Goal: Task Accomplishment & Management: Use online tool/utility

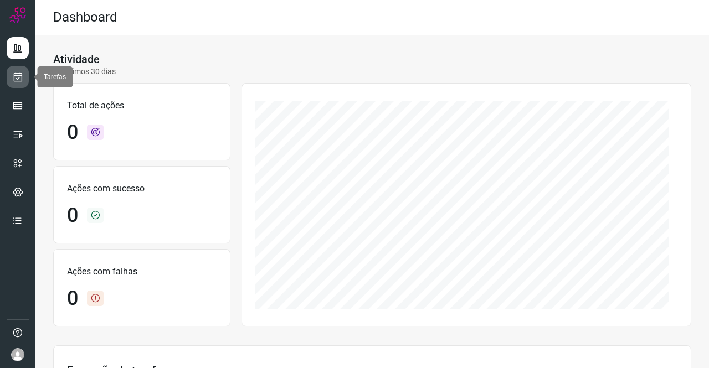
click at [17, 79] on icon at bounding box center [18, 76] width 12 height 11
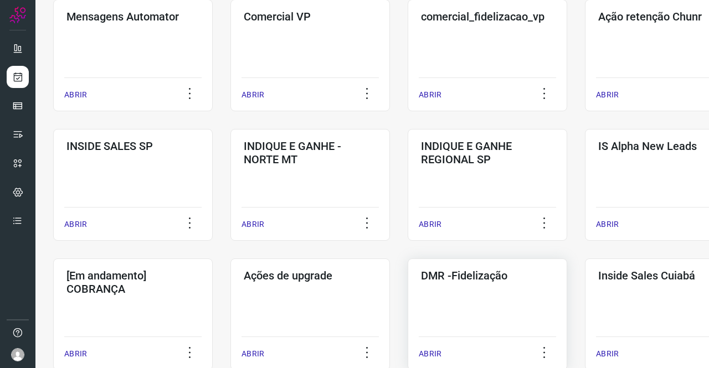
scroll to position [443, 0]
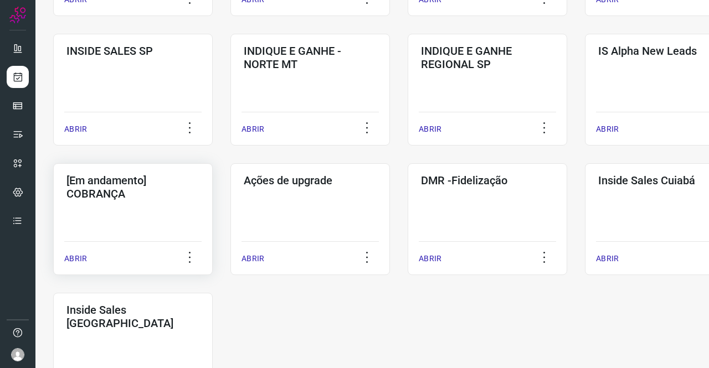
click at [132, 189] on h3 "[Em andamento] COBRANÇA" at bounding box center [132, 187] width 133 height 27
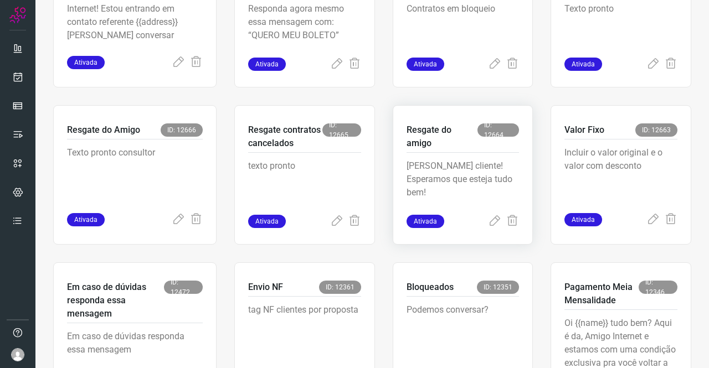
scroll to position [377, 0]
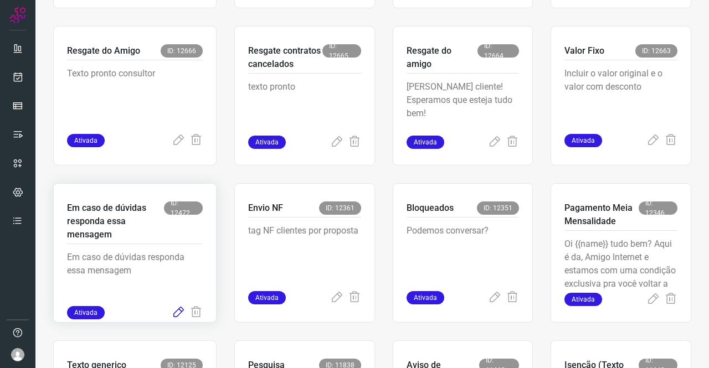
click at [181, 311] on icon at bounding box center [178, 312] width 13 height 13
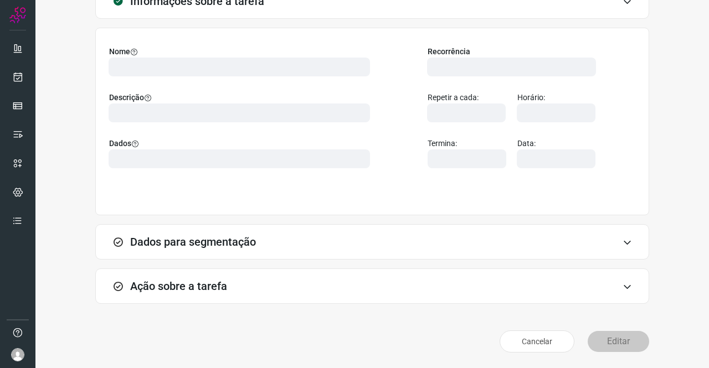
scroll to position [64, 0]
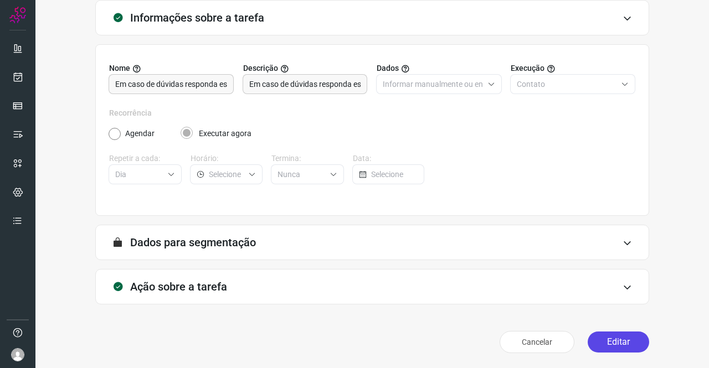
click at [607, 342] on button "Editar" at bounding box center [618, 342] width 61 height 21
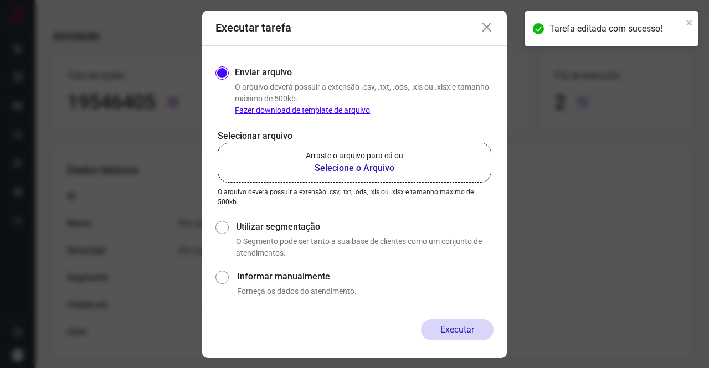
click at [358, 160] on p "Arraste o arquivo para cá ou" at bounding box center [354, 156] width 97 height 12
click at [0, 0] on input "Arraste o arquivo para cá ou Selecione o Arquivo" at bounding box center [0, 0] width 0 height 0
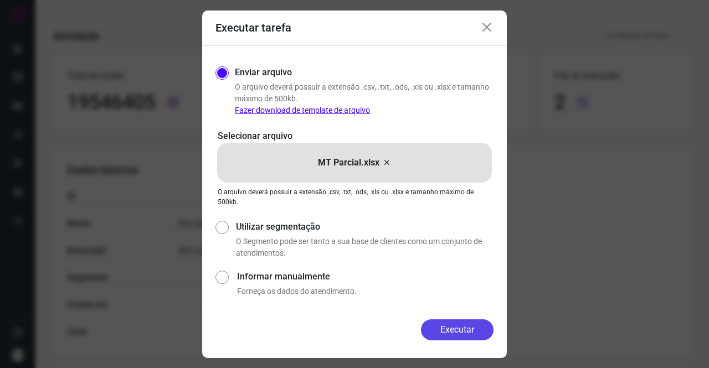
click at [471, 324] on button "Executar" at bounding box center [457, 330] width 73 height 21
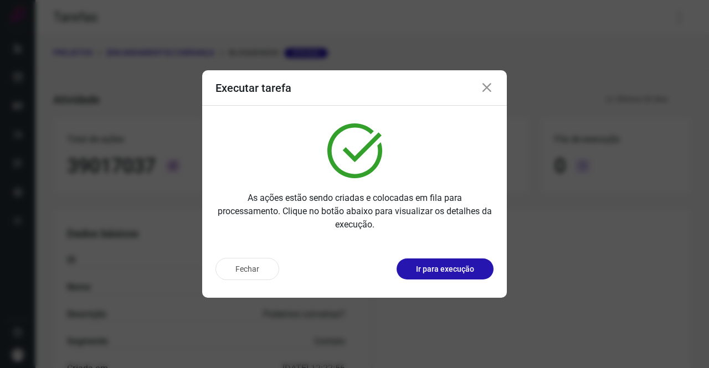
scroll to position [202, 0]
